Goal: Use online tool/utility: Use online tool/utility

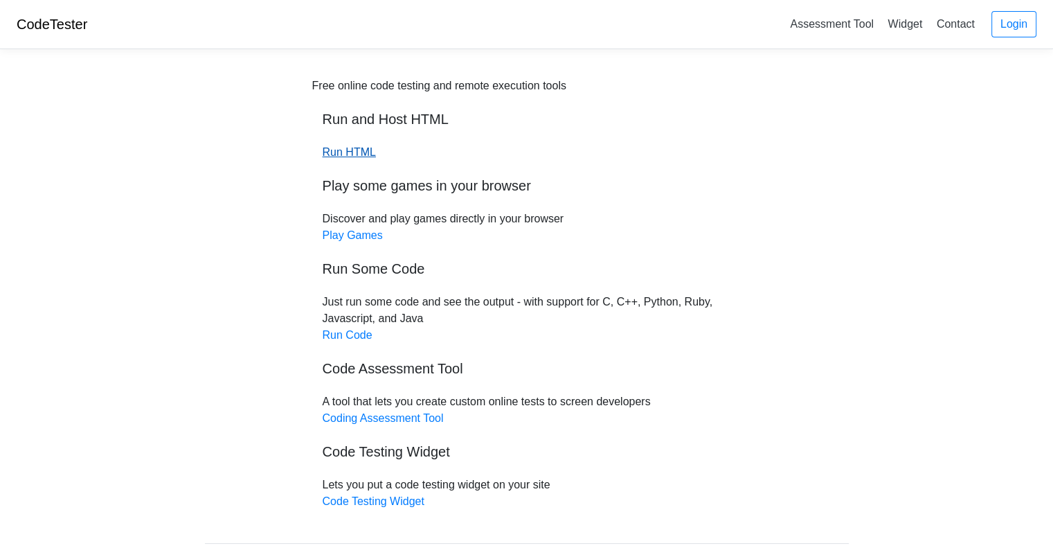
click at [353, 155] on link "Run HTML" at bounding box center [349, 152] width 53 height 12
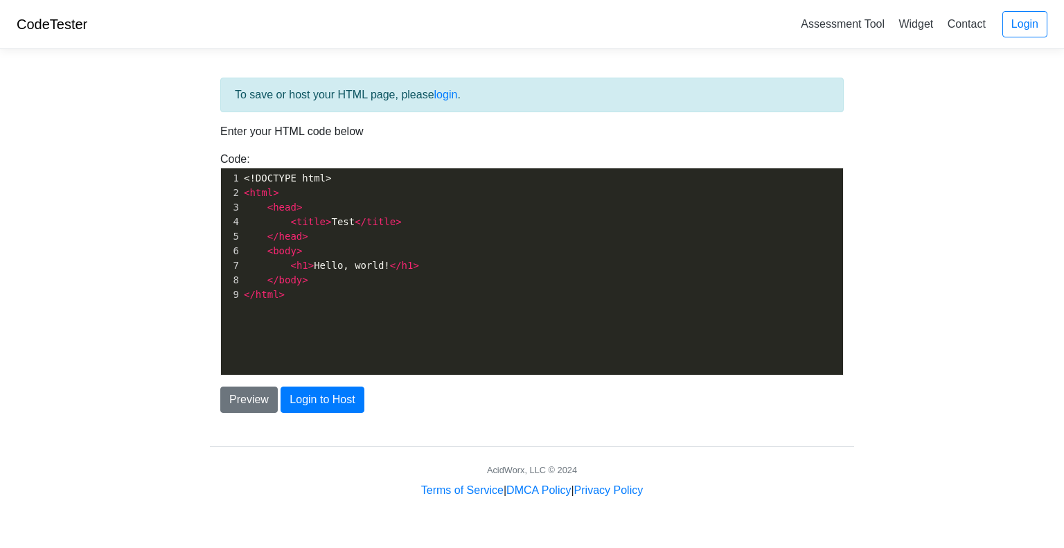
scroll to position [5, 0]
click at [306, 182] on span "<!DOCTYPE html>" at bounding box center [287, 177] width 87 height 11
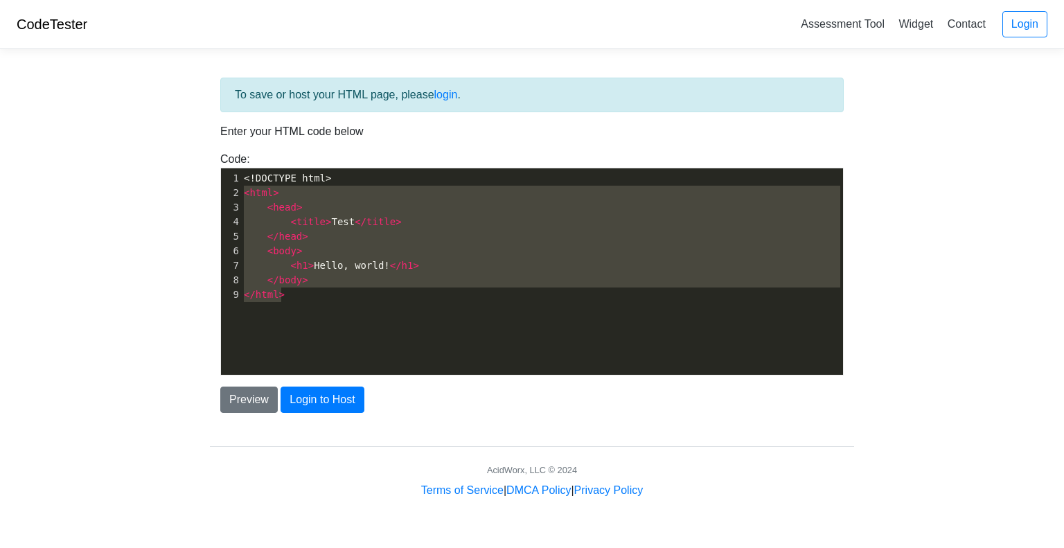
type textarea "<!DOCTYPE html> <html> <head> <title>Test</title> </head> <body> <h1>Hello, wor…"
drag, startPoint x: 303, startPoint y: 301, endPoint x: 224, endPoint y: 166, distance: 156.1
click at [224, 168] on div "<!DOCTYPE html> <html> <head> <title>Test</title> </head> <body> <h1>Hello, wor…" at bounding box center [531, 272] width 623 height 208
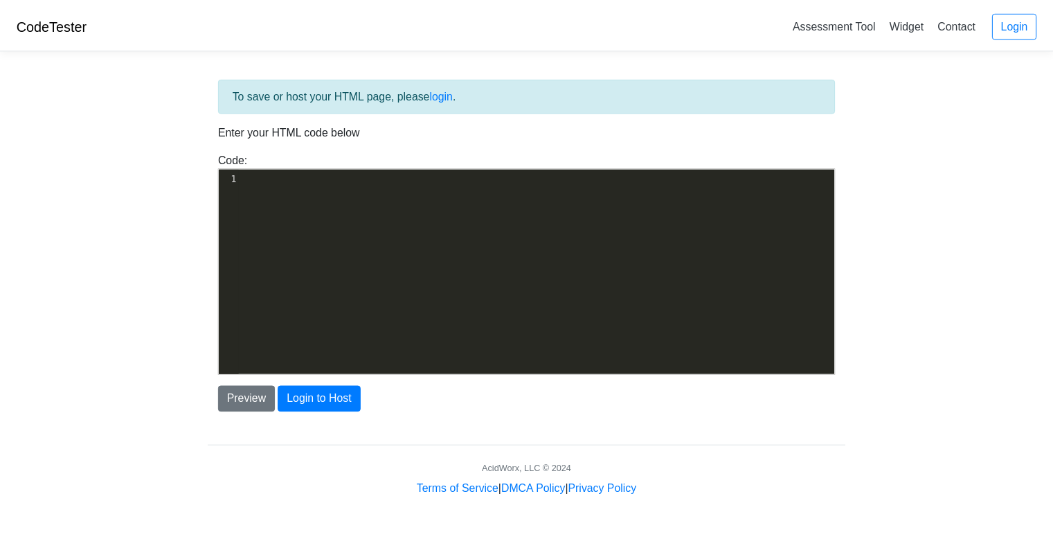
scroll to position [181, 0]
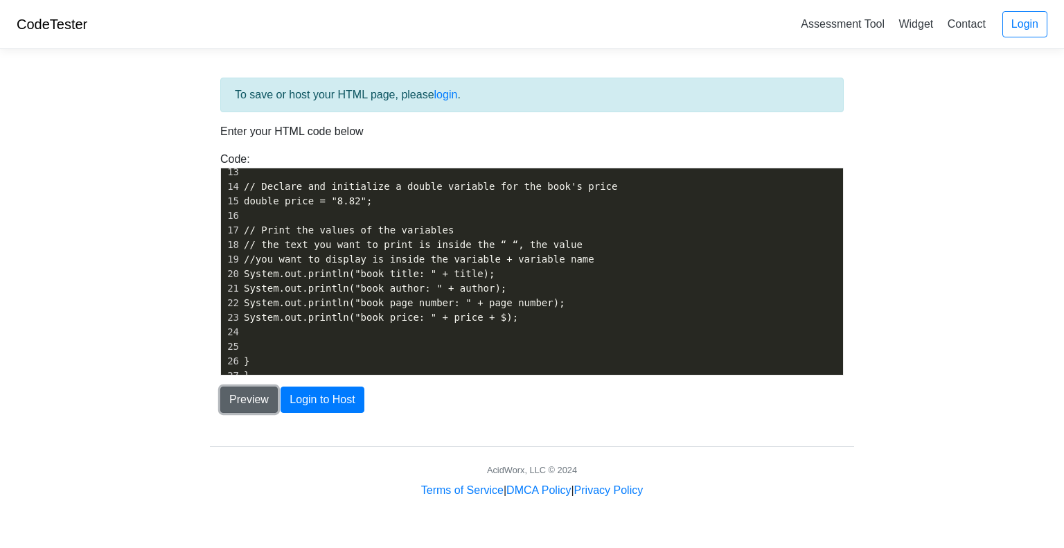
click at [256, 400] on button "Preview" at bounding box center [248, 399] width 57 height 26
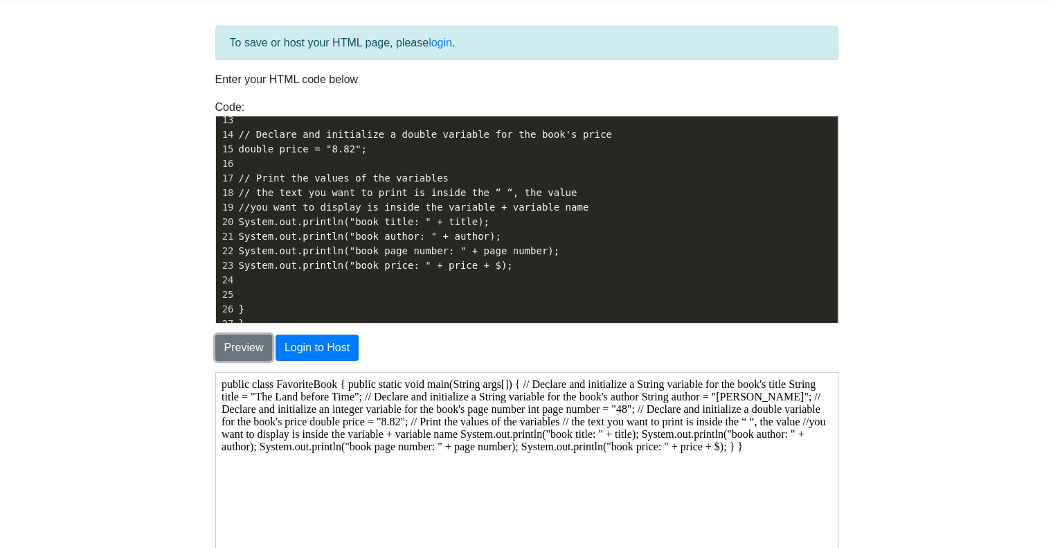
scroll to position [274, 0]
